Goal: Task Accomplishment & Management: Use online tool/utility

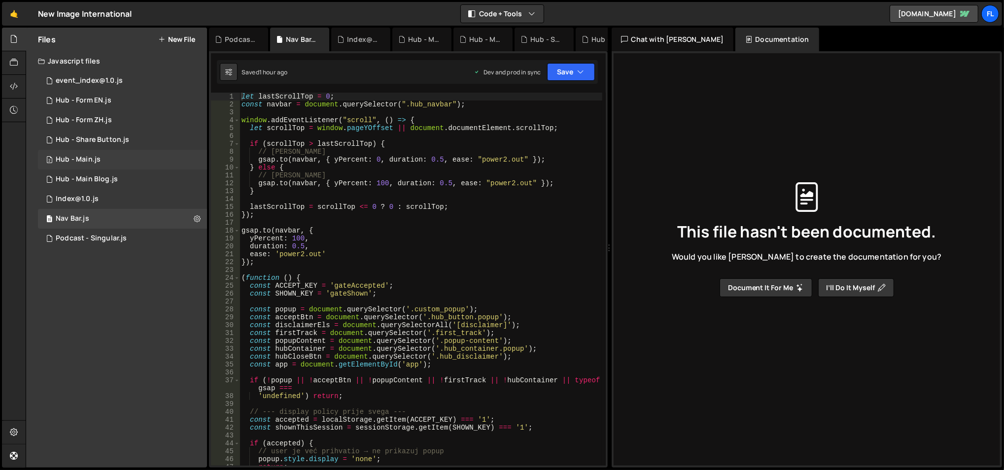
click at [119, 160] on div "2 Hub - Main.js 0" at bounding box center [122, 160] width 169 height 20
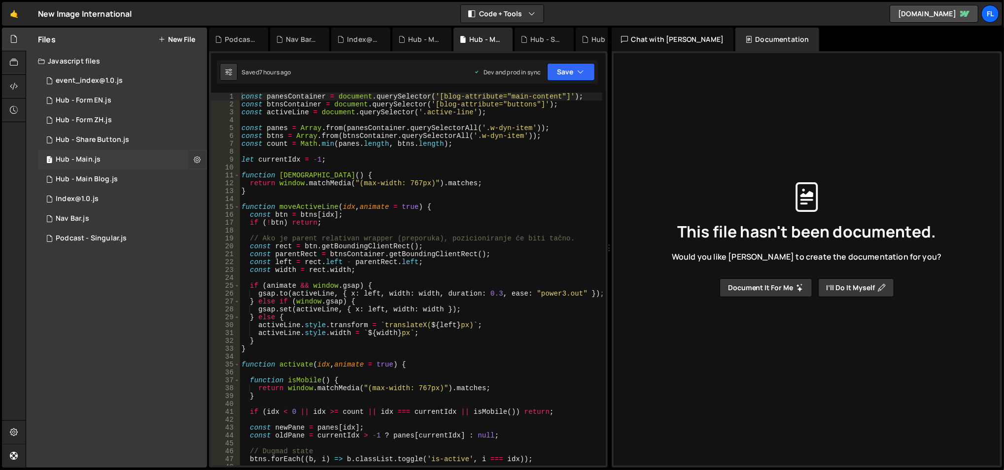
click at [192, 158] on button at bounding box center [197, 160] width 18 height 18
type input "Hub - Main"
radio input "true"
checkbox input "true"
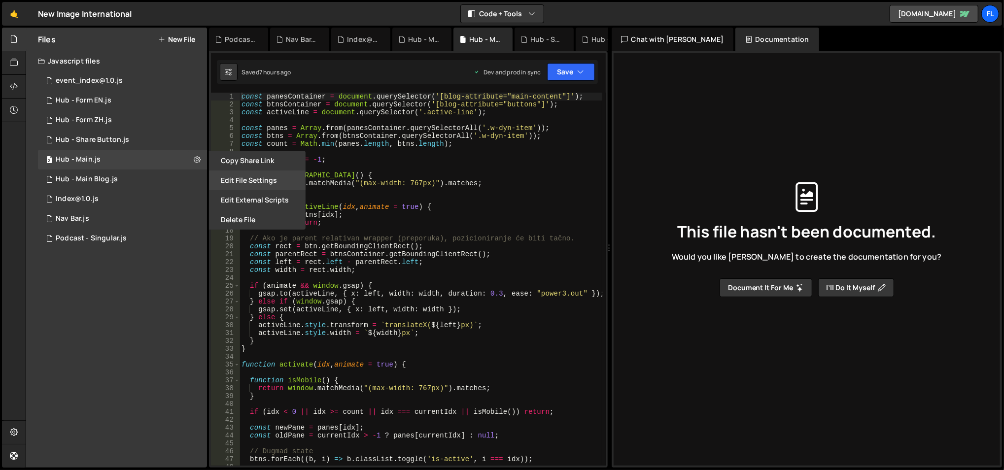
click at [217, 177] on button "Edit File Settings" at bounding box center [257, 181] width 97 height 20
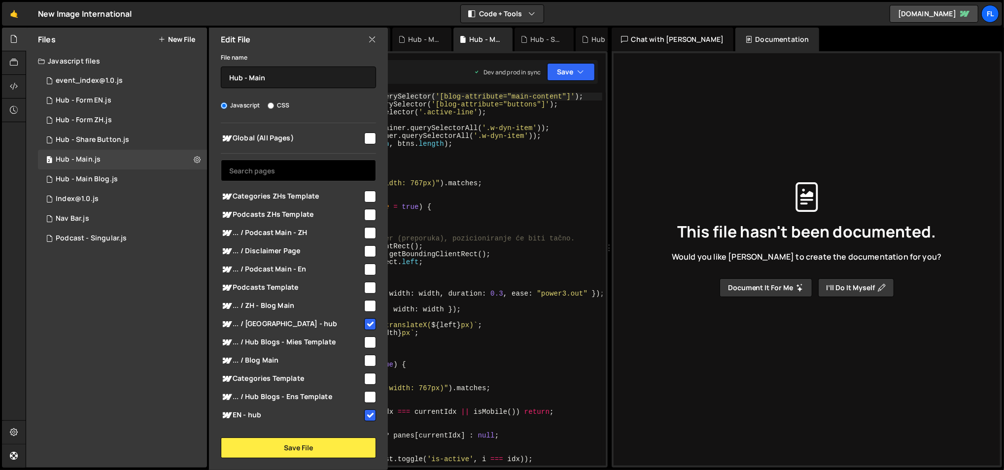
click at [285, 166] on input "text" at bounding box center [298, 171] width 155 height 22
click at [578, 67] on icon "button" at bounding box center [581, 72] width 7 height 10
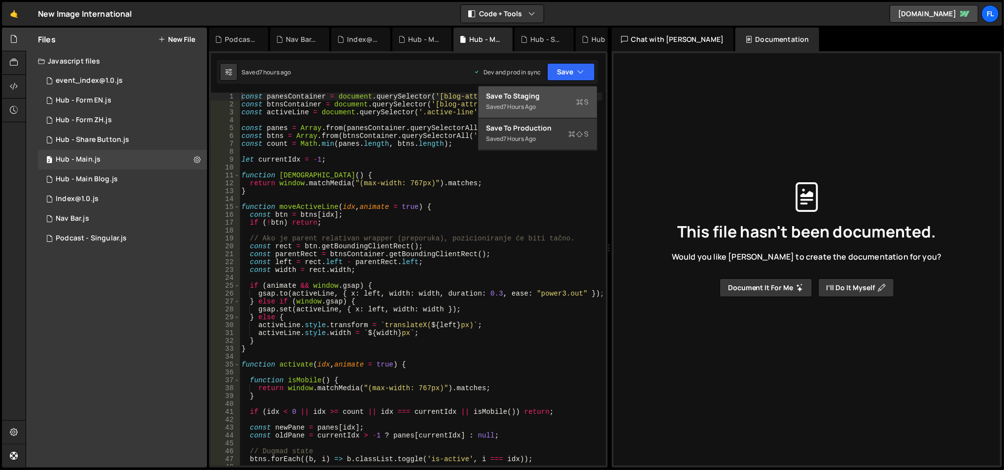
click at [542, 105] on div "Saved 7 hours ago" at bounding box center [538, 107] width 103 height 12
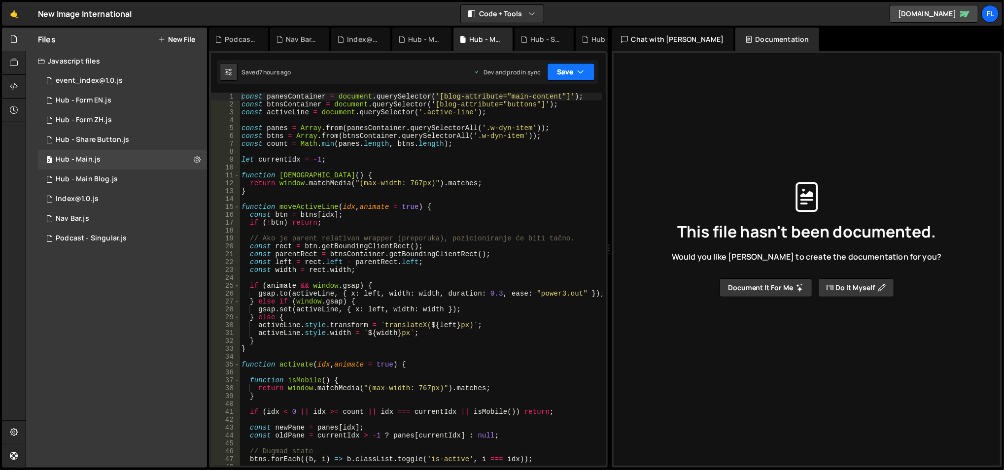
click at [562, 80] on button "Save" at bounding box center [571, 72] width 48 height 18
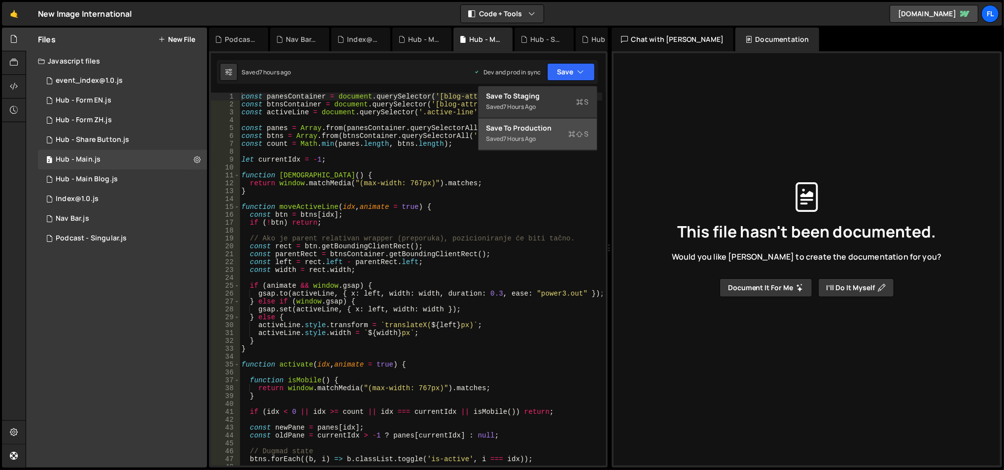
click at [530, 131] on div "Save to Production S" at bounding box center [538, 128] width 103 height 10
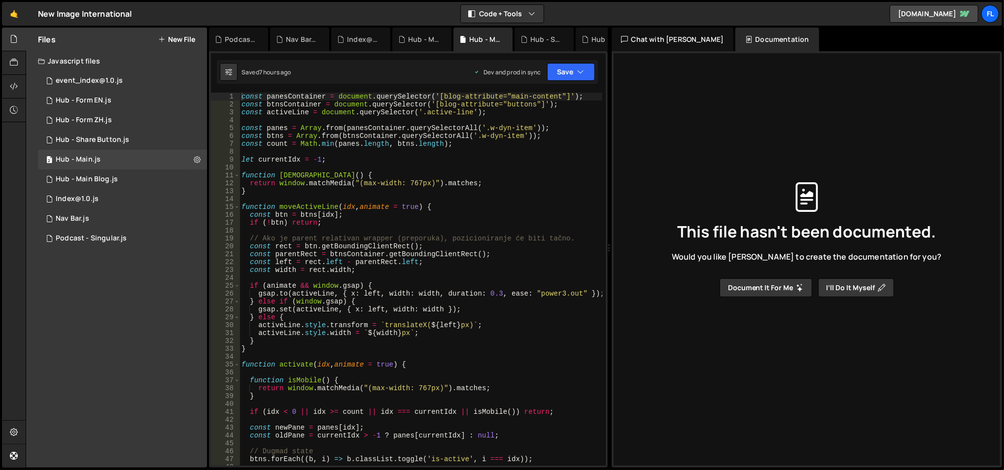
click at [428, 200] on div "const panesContainer = document . querySelector ( '[blog-attribute="main-conten…" at bounding box center [421, 288] width 363 height 390
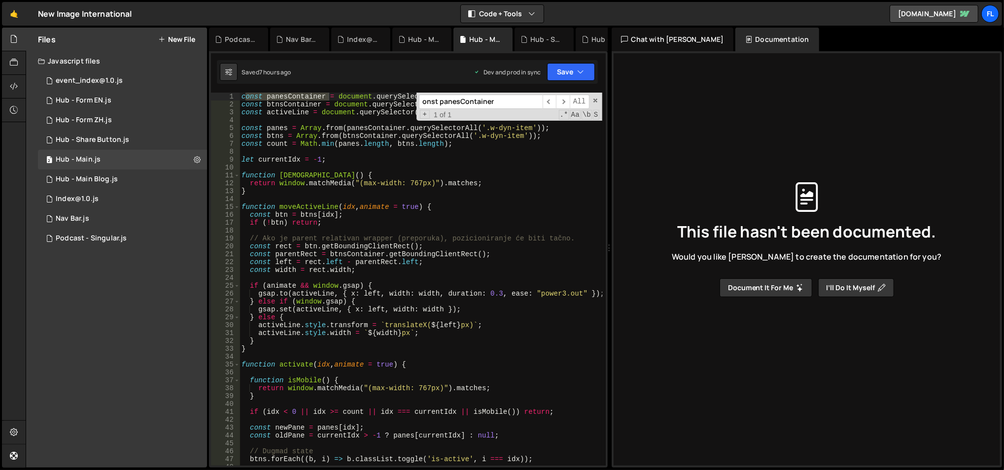
type input "onst panesContainer"
click at [317, 201] on div "const panesContainer = document . querySelector ( '[blog-attribute="main-conten…" at bounding box center [421, 288] width 363 height 390
click at [593, 101] on span at bounding box center [595, 100] width 7 height 7
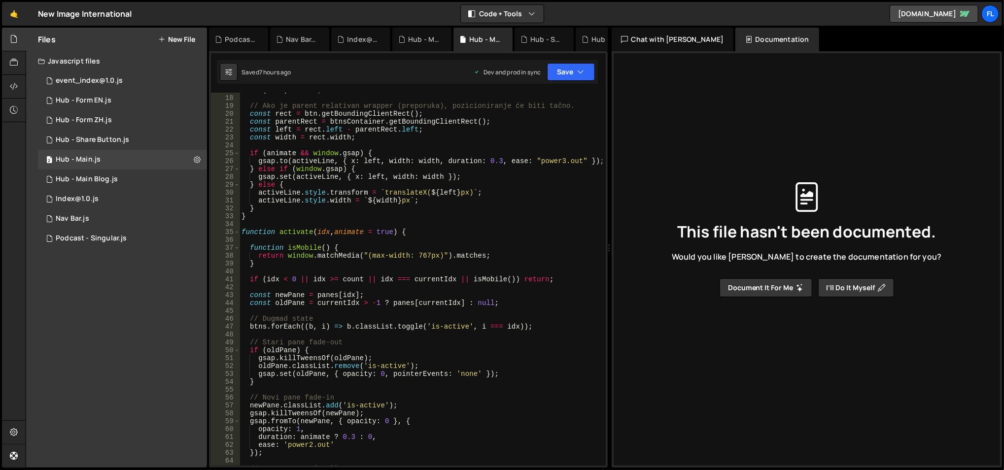
scroll to position [136, 0]
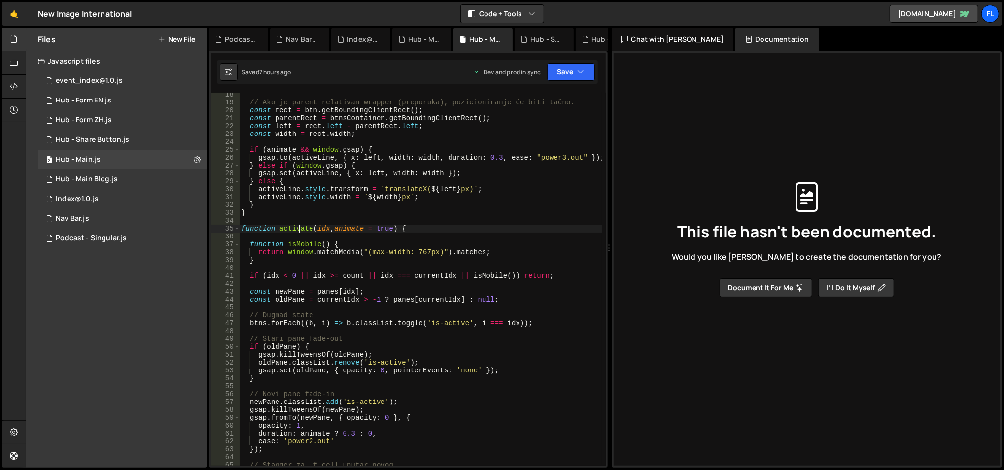
click at [299, 230] on div "// Ako je parent relativan wrapper (preporuka), pozicioniranje će biti tačno. c…" at bounding box center [421, 286] width 363 height 390
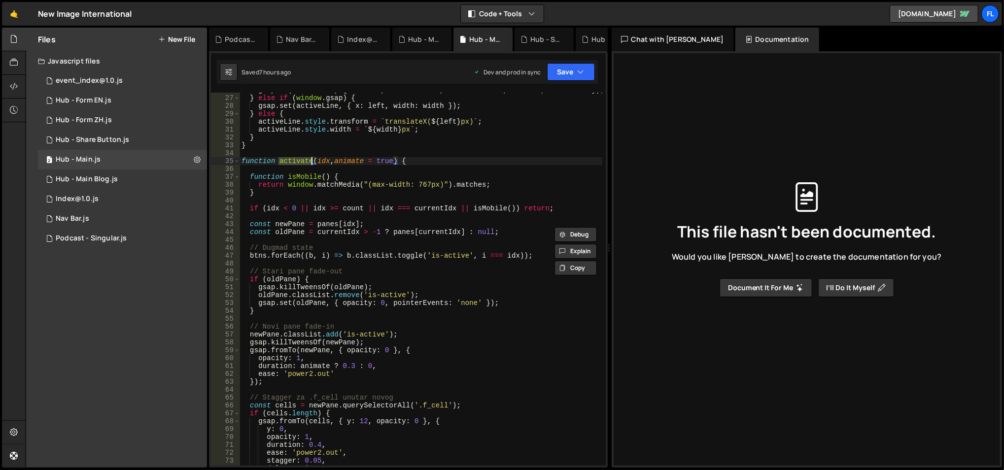
scroll to position [212, 0]
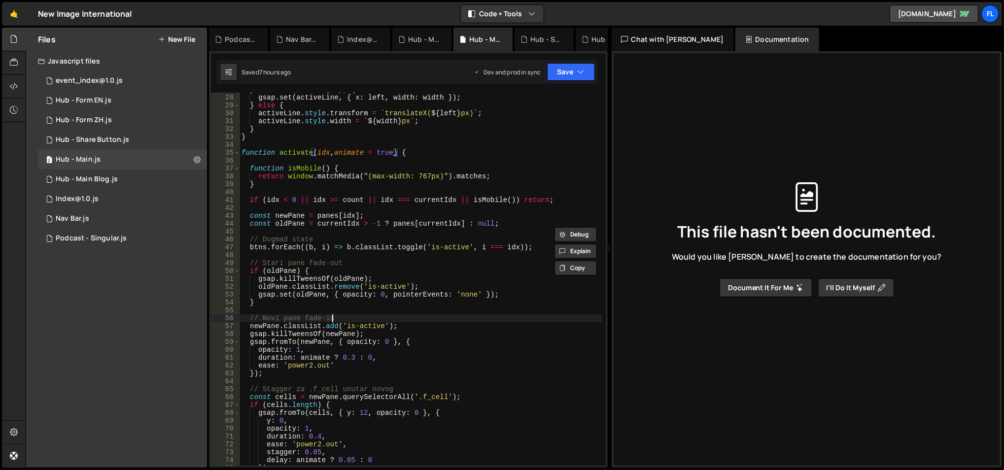
click at [359, 315] on div "} else if ( window . gsap ) { gsap . set ( activeLine , { x : left , width : wi…" at bounding box center [421, 281] width 363 height 390
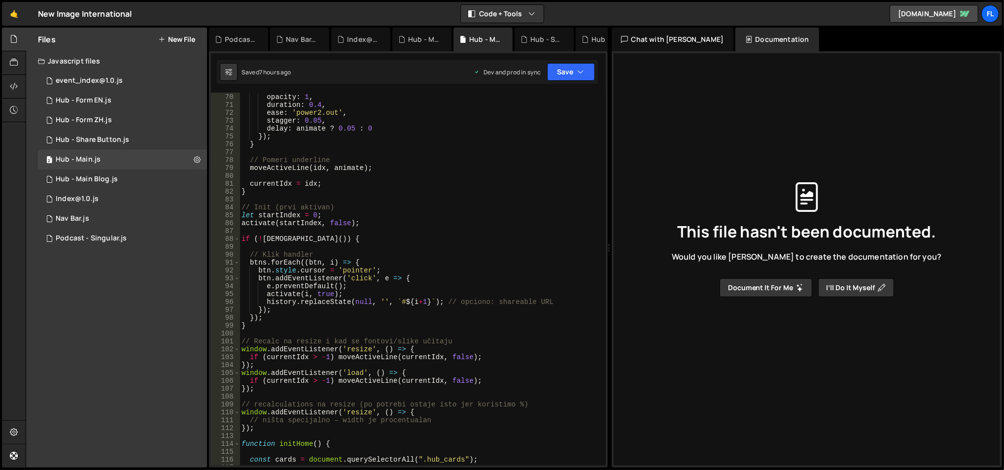
scroll to position [545, 0]
click at [364, 269] on div "opacity : 1 , duration : 0.4 , ease : 'power2.out' , stagger : 0.05 , delay : a…" at bounding box center [421, 287] width 363 height 390
click at [369, 257] on div "opacity : 1 , duration : 0.4 , ease : 'power2.out' , stagger : 0.05 , delay : a…" at bounding box center [421, 287] width 363 height 390
click at [360, 261] on div "opacity : 1 , duration : 0.4 , ease : 'power2.out' , stagger : 0.05 , delay : a…" at bounding box center [421, 287] width 363 height 390
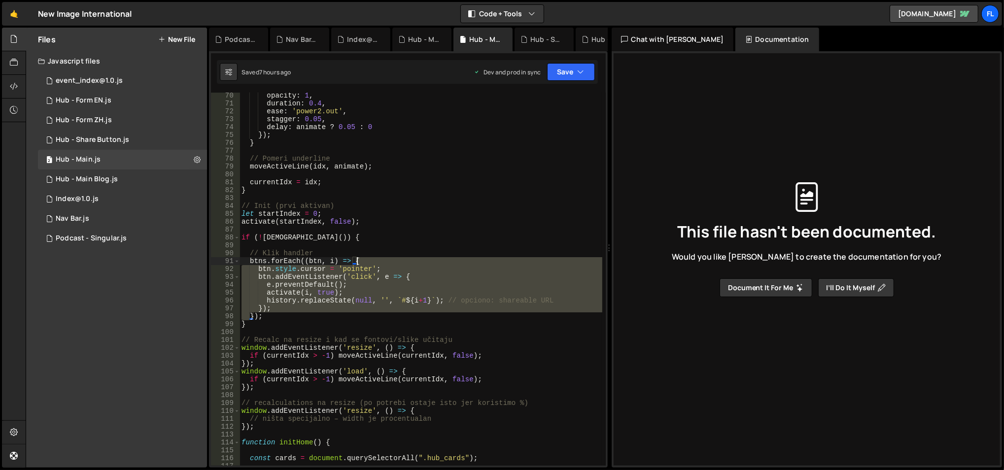
click at [360, 261] on div "opacity : 1 , duration : 0.4 , ease : 'power2.out' , stagger : 0.05 , delay : a…" at bounding box center [421, 287] width 363 height 390
type textarea "btns.forEach((btn, i) => { btn.style.cursor = 'pointer';"
click at [376, 246] on div "opacity : 1 , duration : 0.4 , ease : 'power2.out' , stagger : 0.05 , delay : a…" at bounding box center [421, 287] width 363 height 390
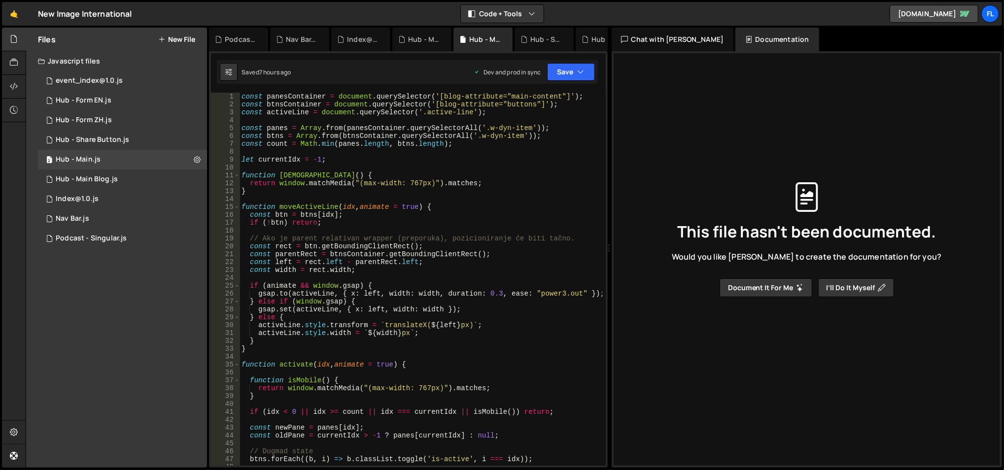
scroll to position [0, 0]
click at [381, 209] on div "const panesContainer = document . querySelector ( '[blog-attribute="main-conten…" at bounding box center [421, 288] width 363 height 390
type textarea "function moveActiveLine(idx, animate = true) {"
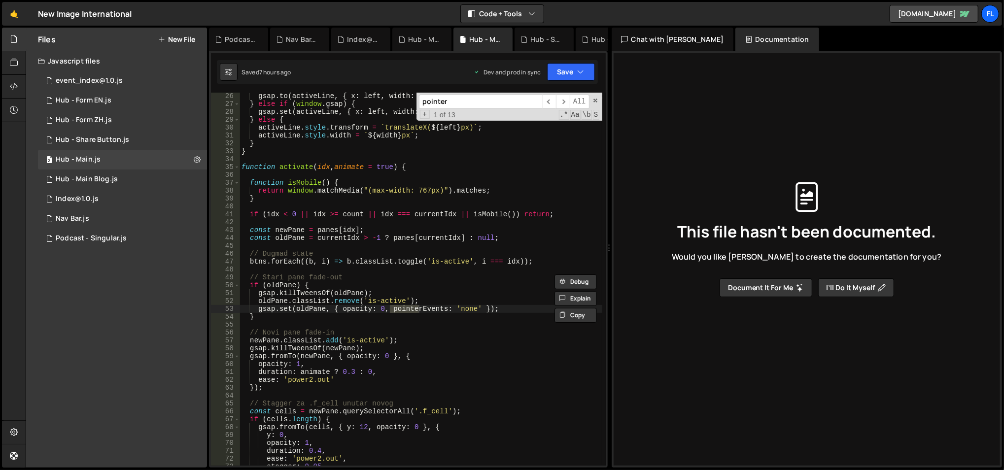
scroll to position [196, 0]
type input "pointer"
click at [235, 167] on span at bounding box center [236, 168] width 5 height 8
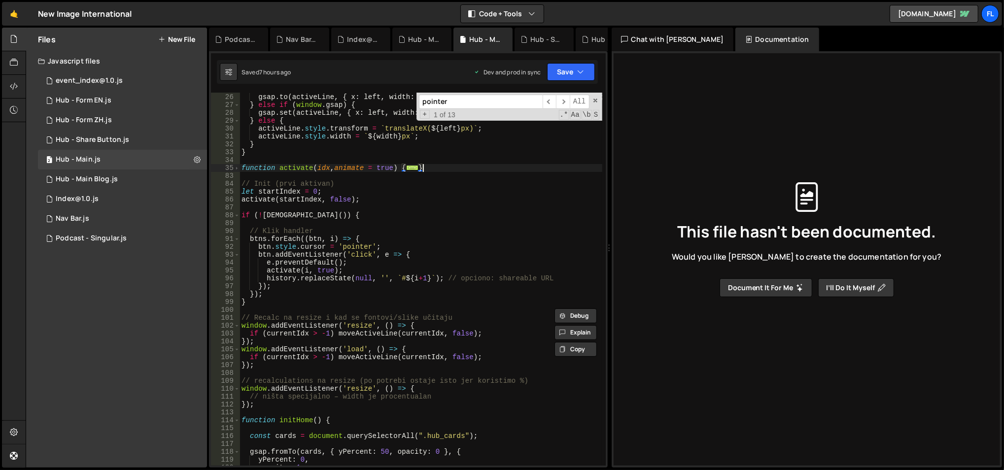
click at [435, 164] on div "if ( animate && window . gsap ) { gsap . to ( activeLine , { x : left , width :…" at bounding box center [421, 280] width 363 height 390
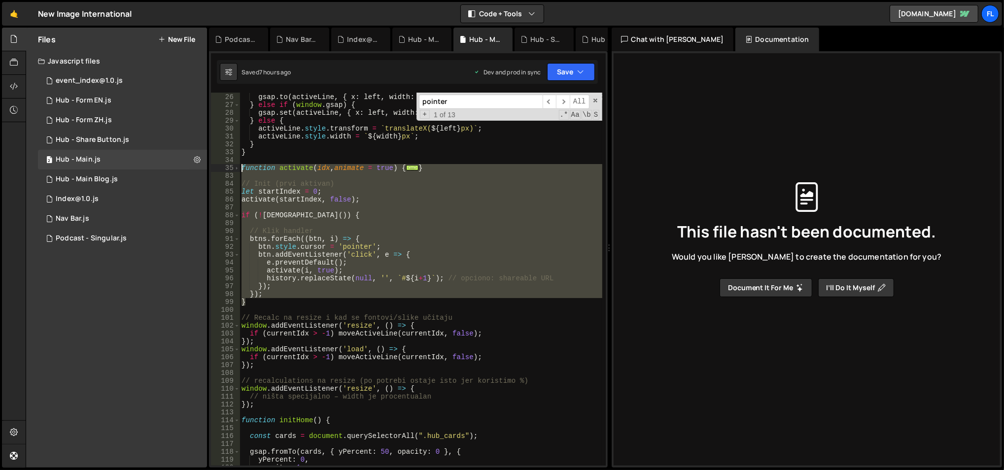
drag, startPoint x: 257, startPoint y: 302, endPoint x: 241, endPoint y: 166, distance: 137.6
click at [241, 166] on div "if ( animate && window . gsap ) { gsap . to ( activeLine , { x : left , width :…" at bounding box center [421, 280] width 363 height 390
click at [409, 169] on div "if ( animate && window . gsap ) { gsap . to ( activeLine , { x : left , width :…" at bounding box center [421, 279] width 362 height 373
type textarea "function activate(idx, animate = true) {"
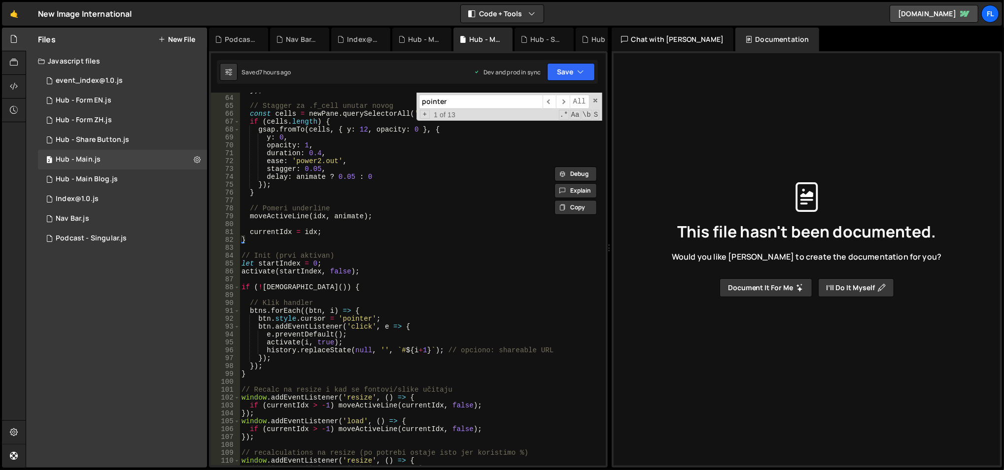
scroll to position [495, 0]
click at [383, 226] on div "}) ; // Stagger za .f_cell unutar novog const cells = newPane . querySelectorAl…" at bounding box center [421, 281] width 363 height 390
paste input "gsap.killTweensOf(newPane);"
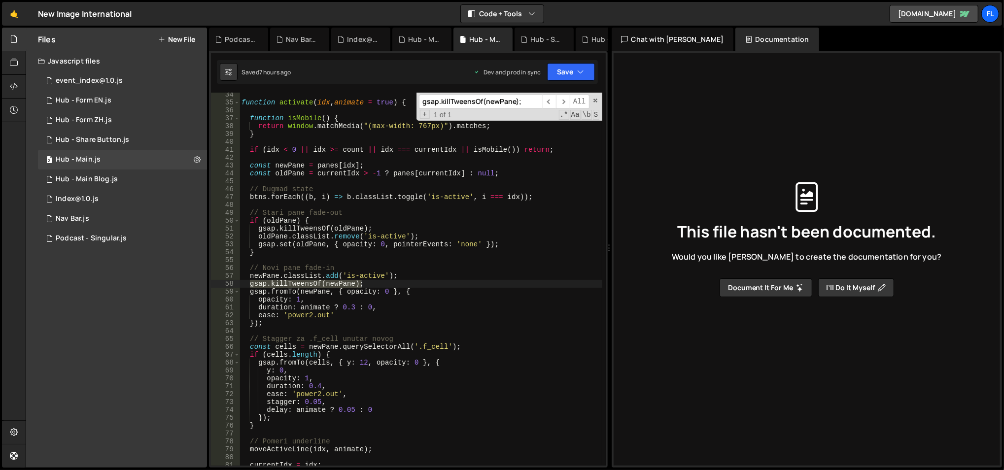
scroll to position [262, 0]
type input "gsap.killTweensOf(newPane);"
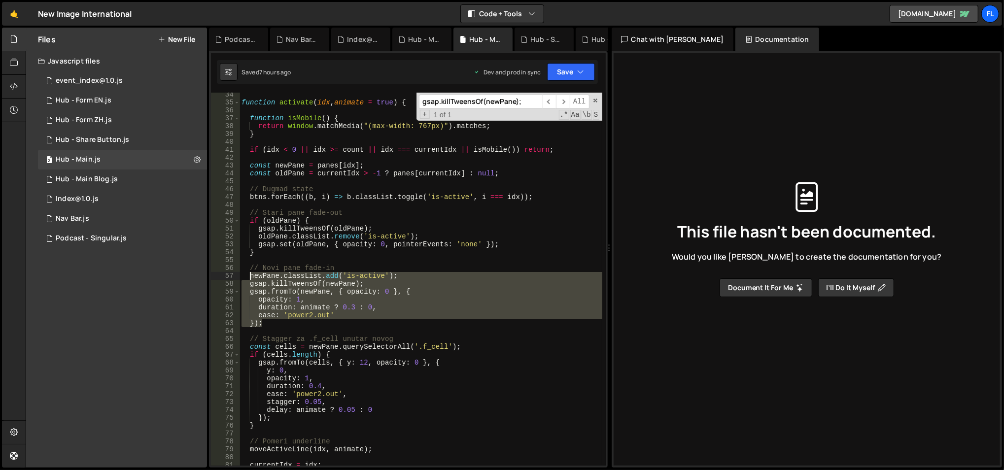
drag, startPoint x: 282, startPoint y: 325, endPoint x: 250, endPoint y: 278, distance: 57.0
click at [250, 278] on div "function activate ( idx , animate = true ) { function isMobile ( ) { return win…" at bounding box center [421, 286] width 363 height 390
type textarea "newPane.classList.add('is-active'); gsap.killTweensOf(newPane);"
paste textarea
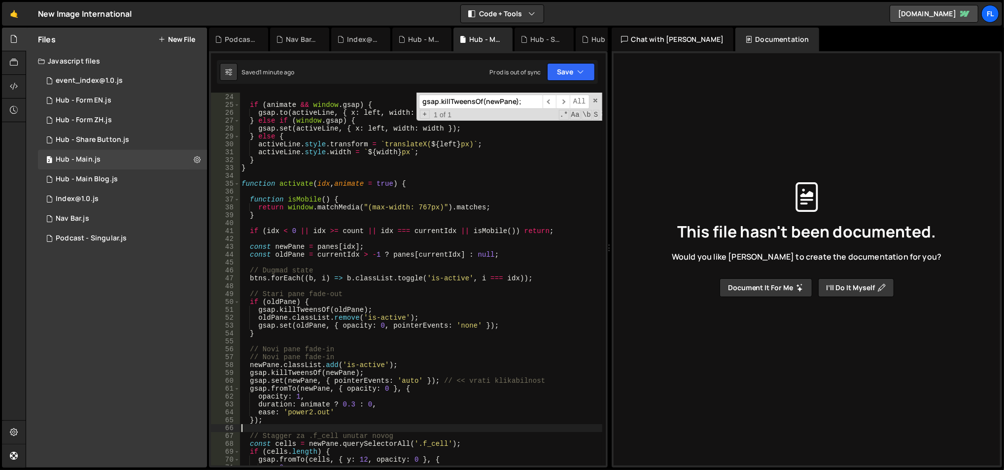
scroll to position [180, 0]
click at [239, 184] on span at bounding box center [236, 184] width 5 height 8
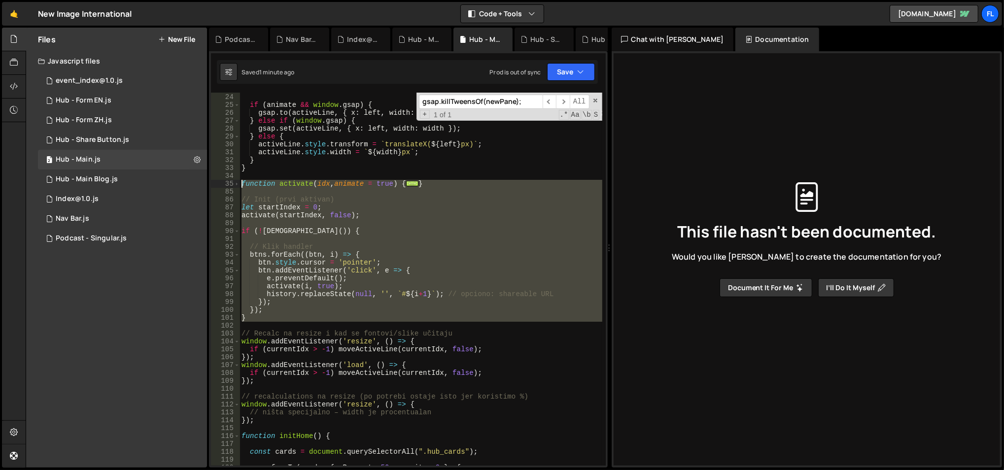
drag, startPoint x: 272, startPoint y: 324, endPoint x: 242, endPoint y: 184, distance: 143.1
click at [242, 184] on div "const width = rect . width ; if ( animate && window . gsap ) { gsap . to ( acti…" at bounding box center [421, 280] width 363 height 390
click at [293, 199] on div "const width = rect . width ; if ( animate && window . gsap ) { gsap . to ( acti…" at bounding box center [421, 279] width 362 height 373
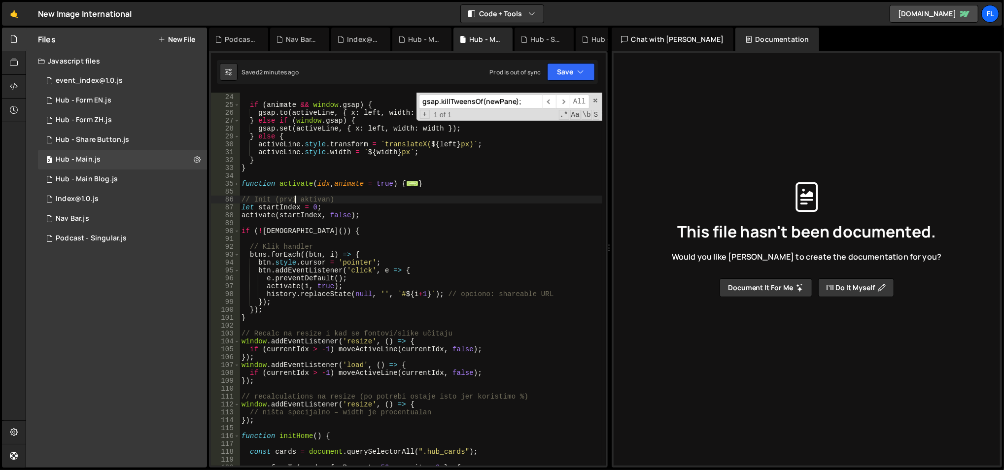
click at [407, 184] on span "..." at bounding box center [412, 183] width 12 height 5
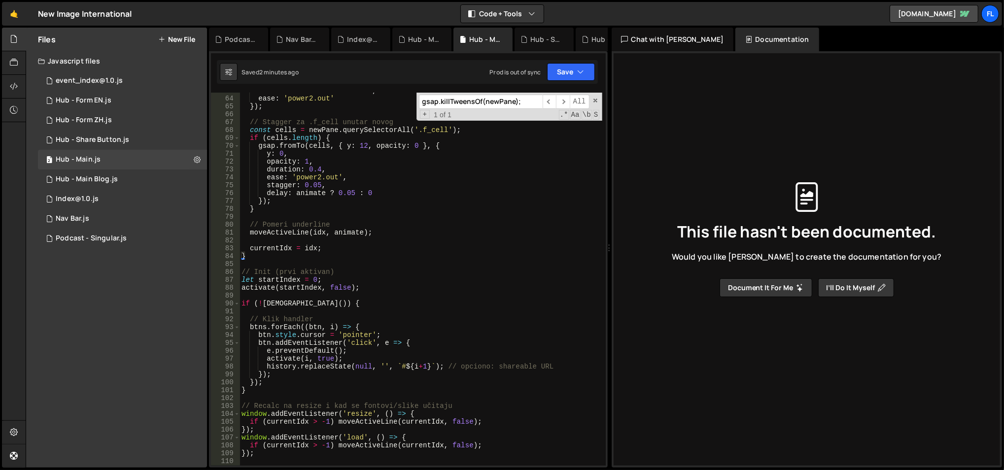
scroll to position [494, 0]
click at [382, 206] on div "duration : animate ? 0.3 : 0 , ease : 'power2.out' }) ; // Stagger za .f_cell u…" at bounding box center [421, 282] width 363 height 390
type textarea "}"
type input "pointer"
click at [562, 66] on button "Save" at bounding box center [571, 72] width 48 height 18
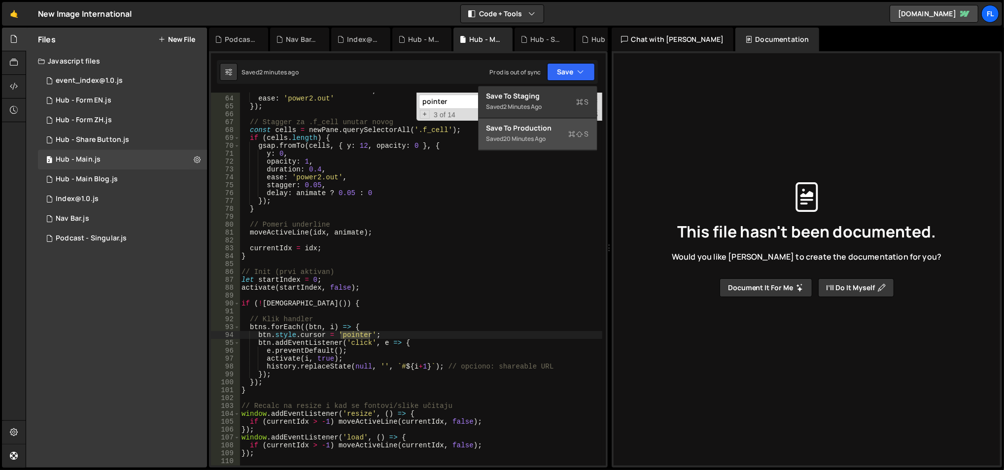
click at [546, 137] on div "20 minutes ago" at bounding box center [525, 139] width 42 height 8
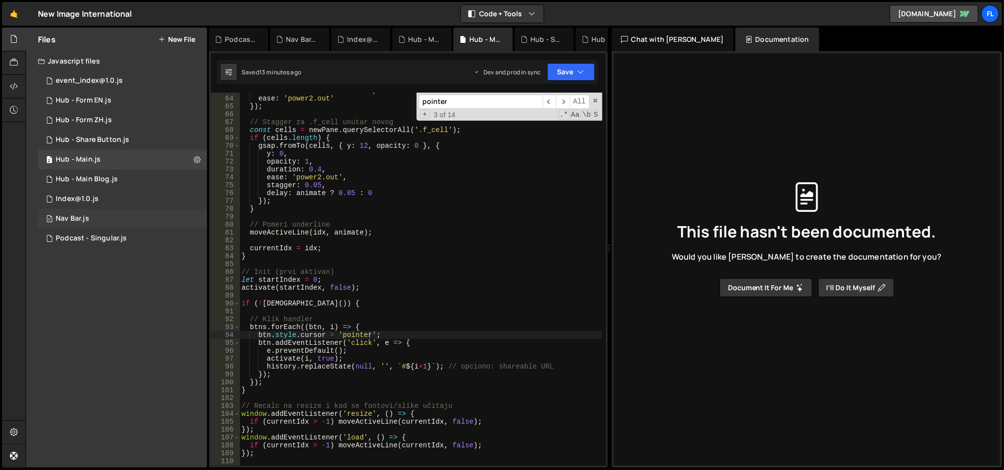
click at [106, 211] on div "11 Nav Bar.js 0" at bounding box center [122, 219] width 169 height 20
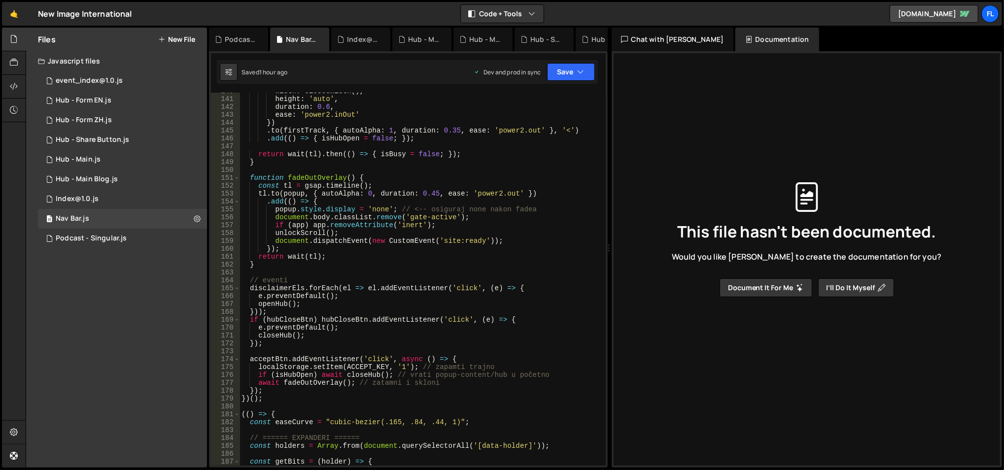
scroll to position [1178, 0]
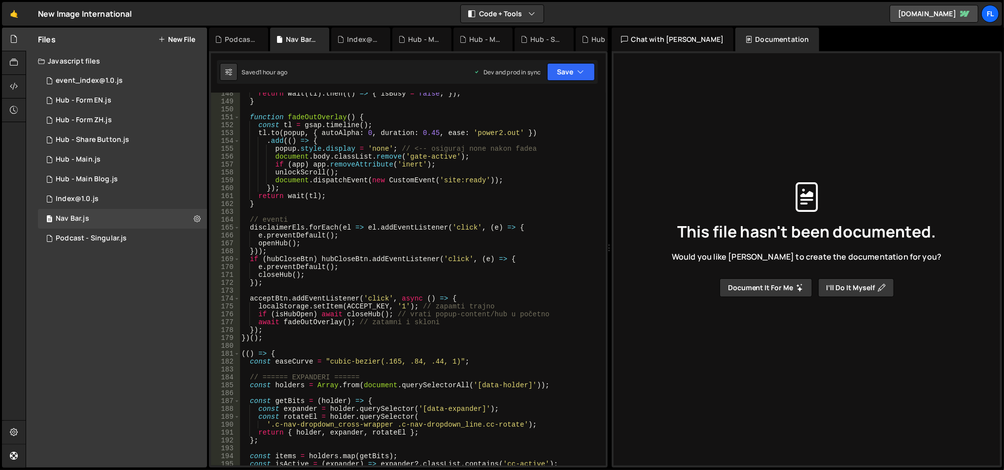
click at [276, 245] on div "return wait ( tl ) . then (( ) => { isBusy = false ; }) ; } function fadeOutOve…" at bounding box center [421, 285] width 363 height 390
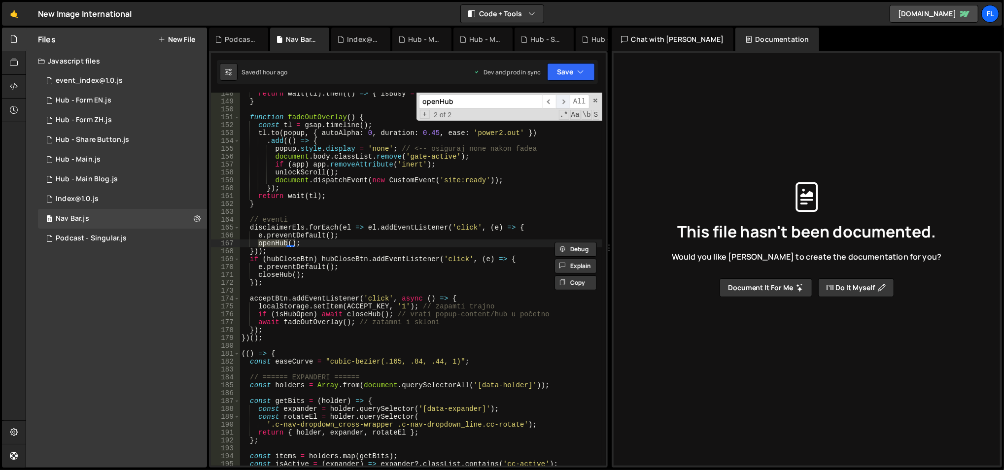
click at [560, 103] on span "​" at bounding box center [563, 102] width 14 height 14
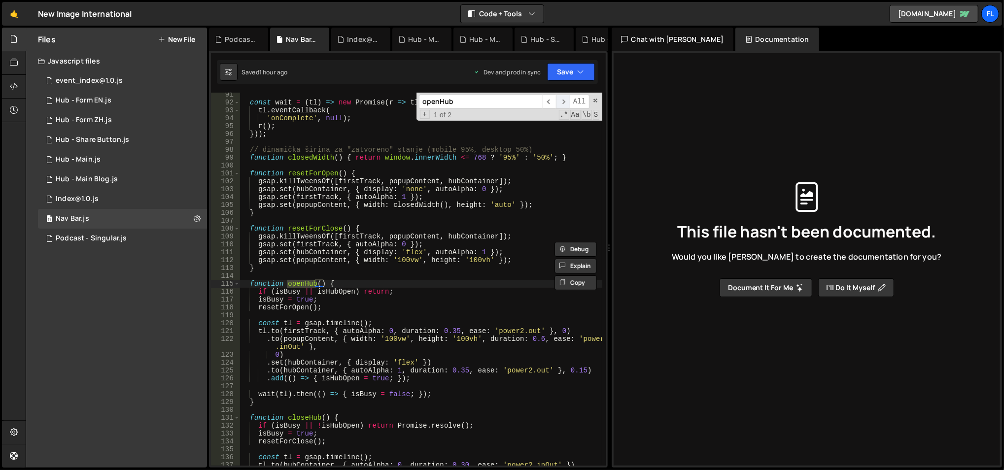
click at [561, 103] on span "​" at bounding box center [563, 102] width 14 height 14
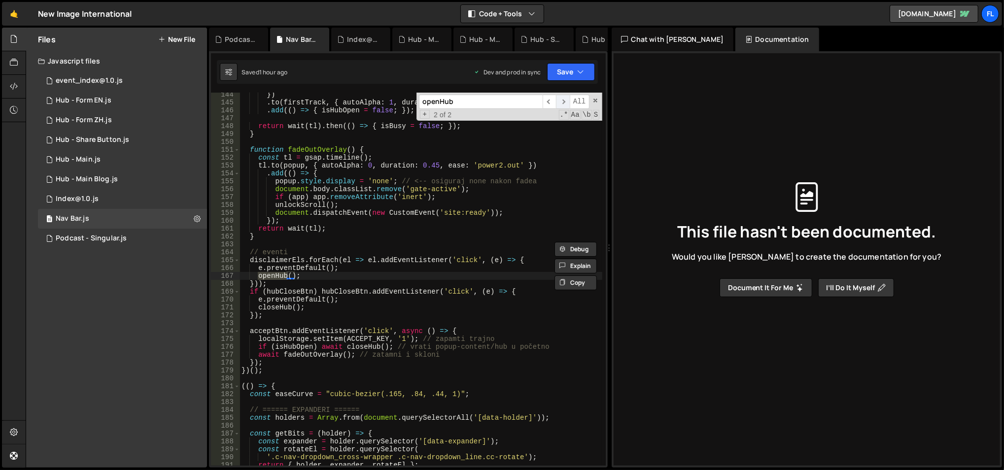
scroll to position [1146, 0]
type textarea "disclaimerEls.forEach(el => el.addEventListener('click', (e) => {"
click at [289, 261] on div "}) . to ( firstTrack , { autoAlpha : 1 , duration : 0.35 , ease : 'power2.out' …" at bounding box center [421, 286] width 363 height 390
type input "disclaimerEls"
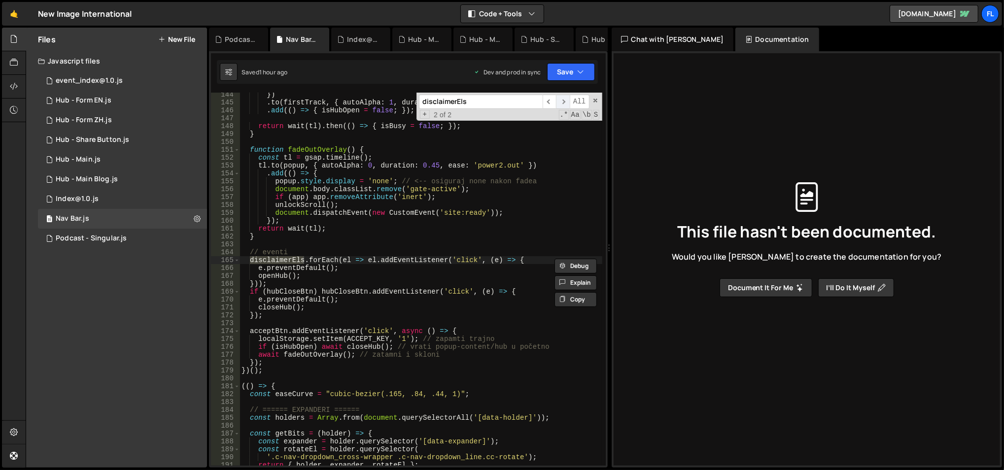
click at [567, 103] on span "​" at bounding box center [563, 102] width 14 height 14
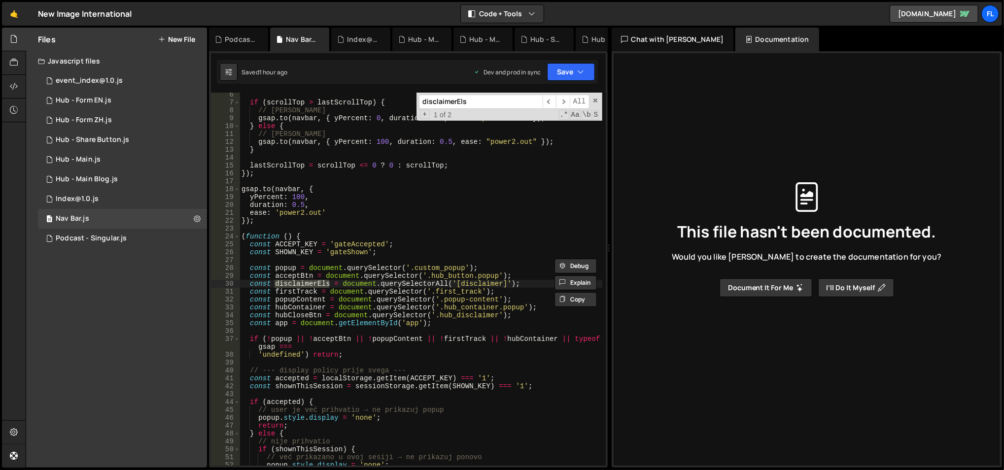
type textarea "const disclaimerEls = document.querySelectorAll('[disclaimer]');"
drag, startPoint x: 450, startPoint y: 284, endPoint x: 501, endPoint y: 284, distance: 50.8
click at [501, 284] on div "if ( scrollTop > lastScrollTop ) { // [PERSON_NAME] gsap . to ( navbar , { yPer…" at bounding box center [421, 286] width 363 height 390
